Goal: Task Accomplishment & Management: Manage account settings

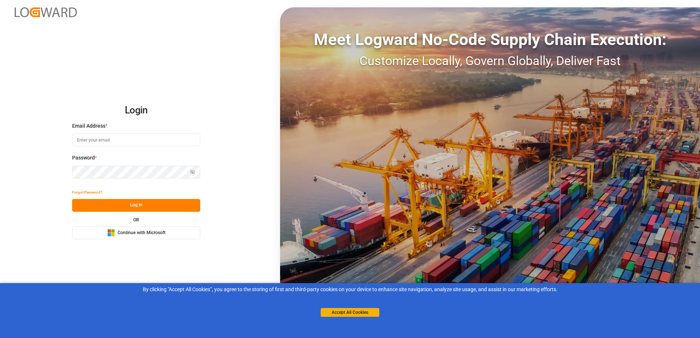
click at [170, 231] on button "Microsoft Logo Continue with Microsoft" at bounding box center [136, 233] width 128 height 13
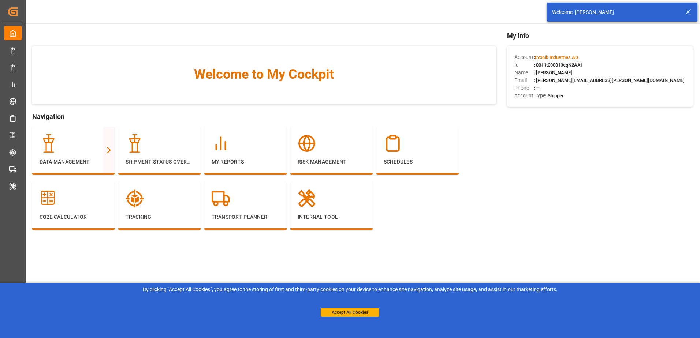
click at [687, 10] on icon at bounding box center [688, 12] width 9 height 9
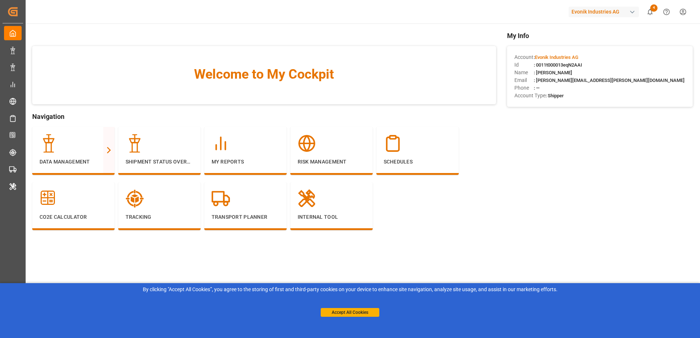
click at [619, 9] on div "Evonik Industries AG" at bounding box center [604, 12] width 70 height 11
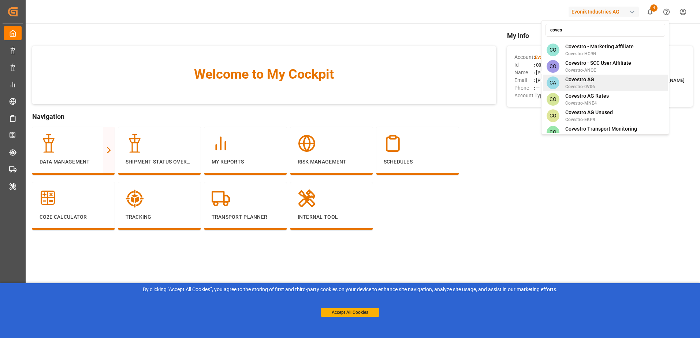
type input "coves"
click at [585, 76] on span "Covestro AG" at bounding box center [580, 80] width 30 height 8
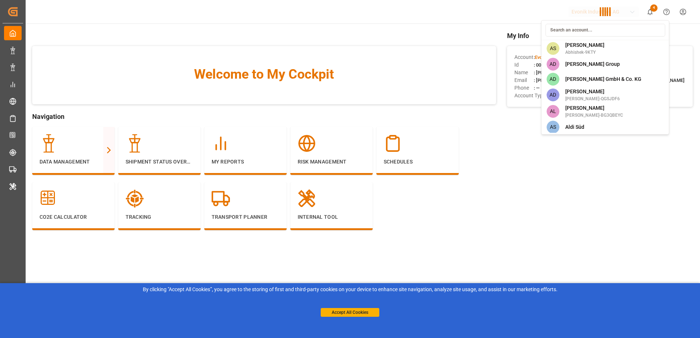
scroll to position [1161, 0]
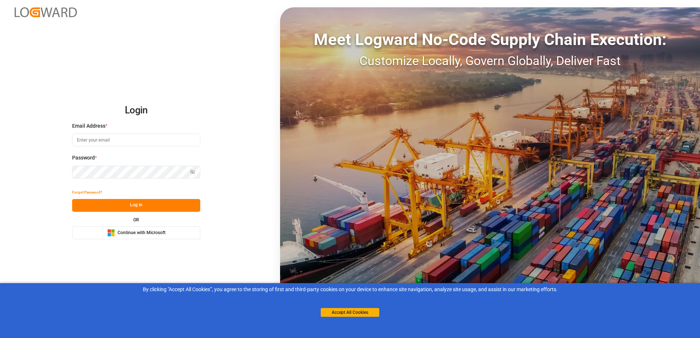
click at [165, 228] on button "Microsoft Logo Continue with Microsoft" at bounding box center [136, 233] width 128 height 13
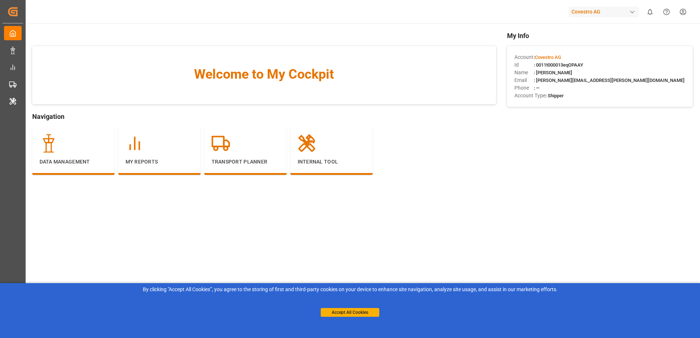
click at [330, 317] on div "By clicking "Accept All Cookies”, you agree to the storing of first and third-p…" at bounding box center [350, 301] width 700 height 36
click at [331, 316] on button "Accept All Cookies" at bounding box center [350, 312] width 59 height 9
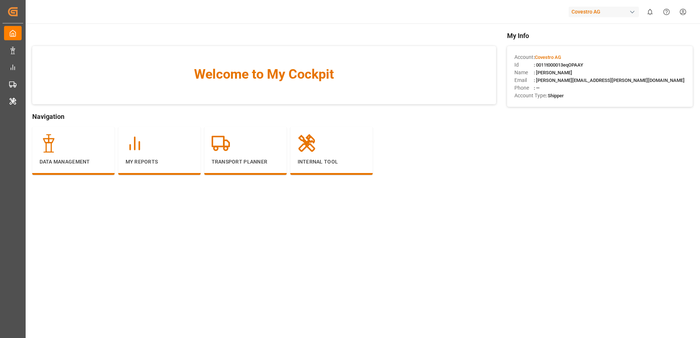
click at [346, 222] on main "Welcome to My Cockpit Navigation Data Management My Reports Transport Planner I…" at bounding box center [362, 186] width 675 height 311
click at [128, 170] on div "My Reports" at bounding box center [159, 151] width 82 height 48
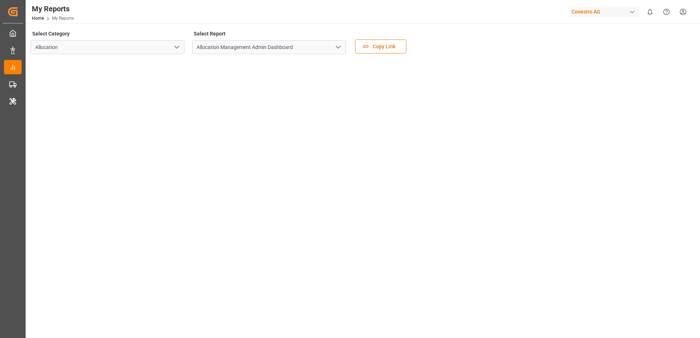
click at [339, 44] on icon "open menu" at bounding box center [338, 47] width 9 height 9
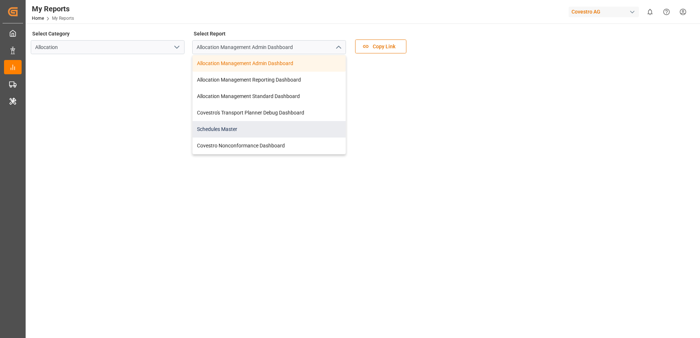
click at [282, 127] on div "Schedules Master" at bounding box center [269, 129] width 153 height 16
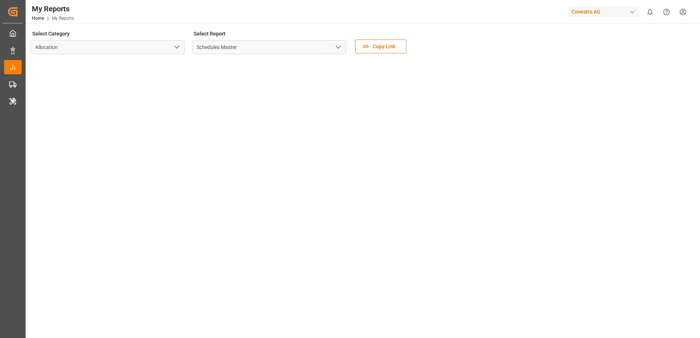
click at [607, 10] on div "Covestro AG" at bounding box center [604, 12] width 70 height 11
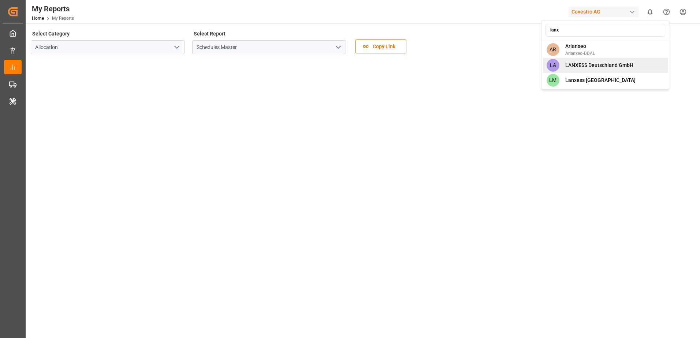
type input "lanx"
click at [588, 66] on span "LANXESS Deutschland GmbH" at bounding box center [599, 66] width 68 height 8
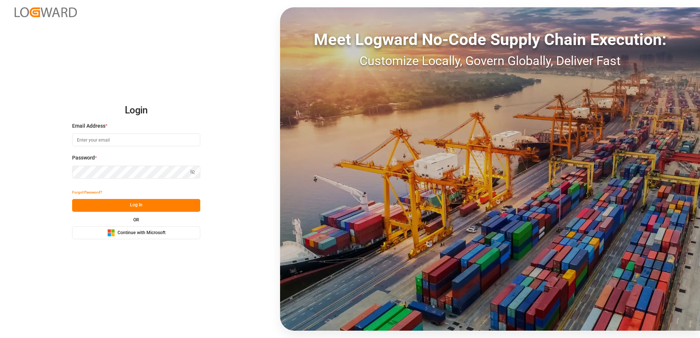
click at [115, 232] on div "Microsoft Logo Continue with Microsoft" at bounding box center [136, 233] width 58 height 8
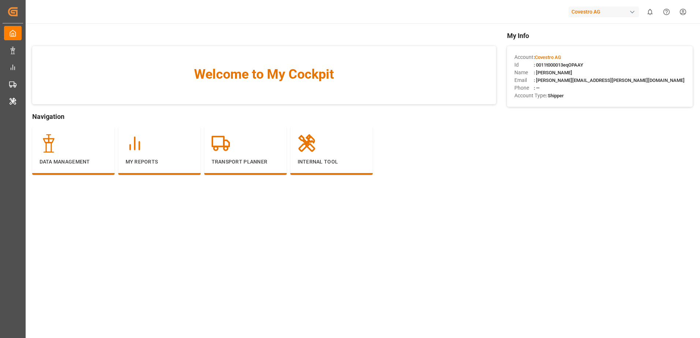
click at [527, 177] on div "My Info Account : Covestro AG Id : 0011t000013eqOPAAY Name : [PERSON_NAME] Emai…" at bounding box center [600, 114] width 186 height 166
click at [356, 234] on main "Welcome to My Cockpit Navigation Data Management My Reports Transport Planner I…" at bounding box center [362, 186] width 675 height 311
